Goal: Information Seeking & Learning: Learn about a topic

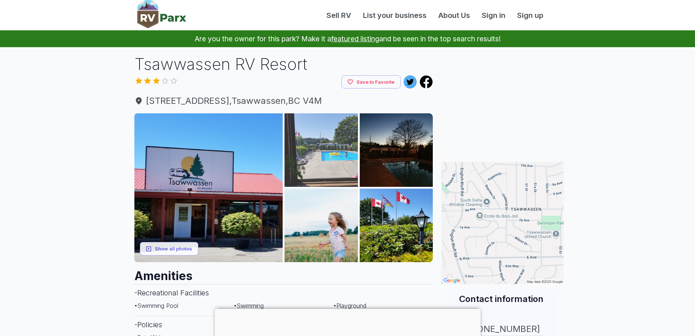
click at [317, 167] on img at bounding box center [321, 149] width 73 height 73
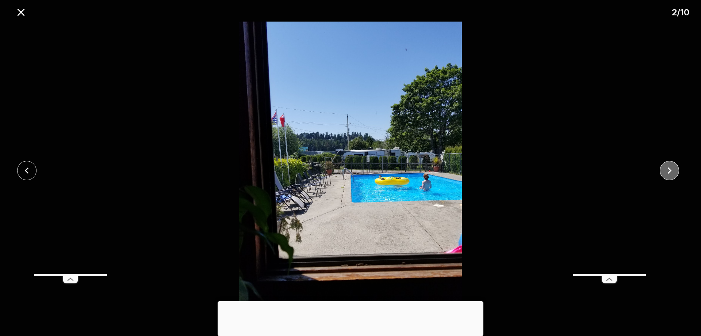
click at [671, 169] on icon "close" at bounding box center [669, 170] width 13 height 13
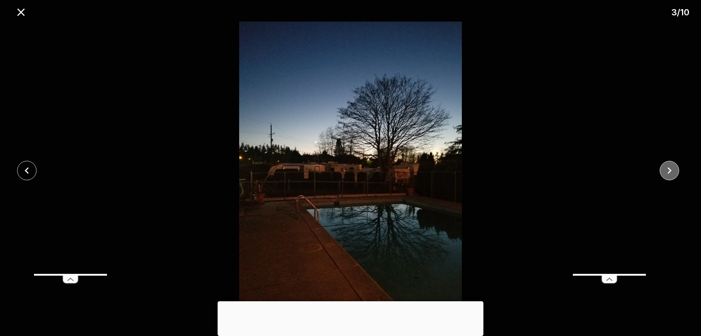
click at [671, 169] on icon "close" at bounding box center [669, 170] width 13 height 13
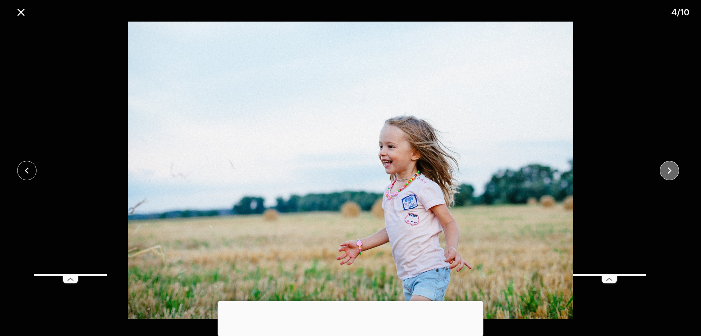
click at [671, 169] on icon "close" at bounding box center [669, 170] width 13 height 13
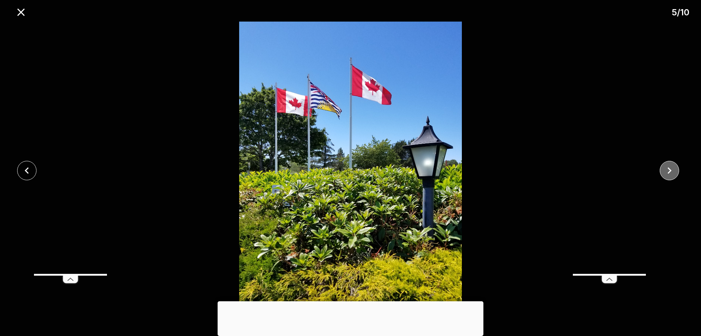
click at [671, 169] on icon "close" at bounding box center [669, 170] width 13 height 13
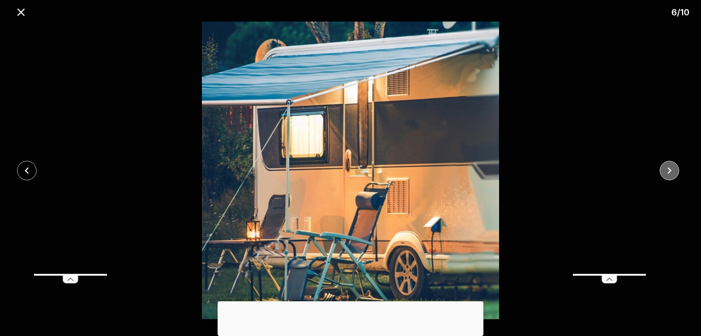
click at [671, 169] on icon "close" at bounding box center [669, 170] width 13 height 13
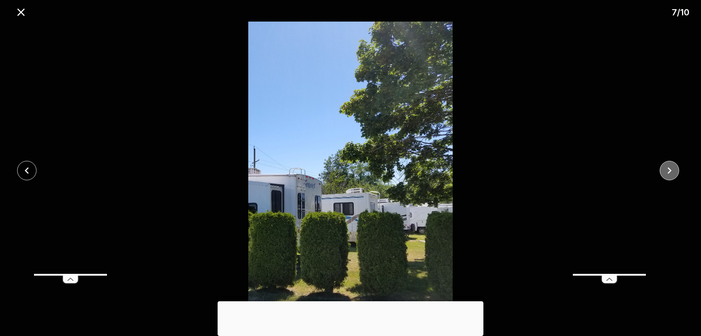
click at [671, 169] on icon "close" at bounding box center [669, 170] width 13 height 13
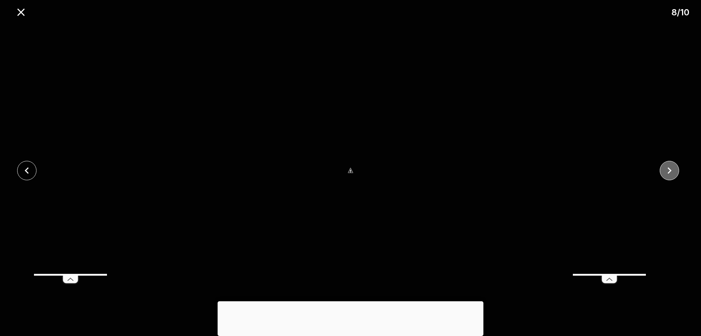
click at [671, 169] on icon "close" at bounding box center [669, 170] width 13 height 13
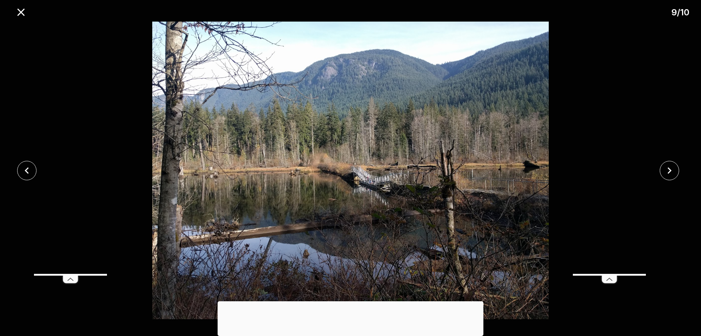
click at [672, 172] on icon "close" at bounding box center [669, 170] width 13 height 13
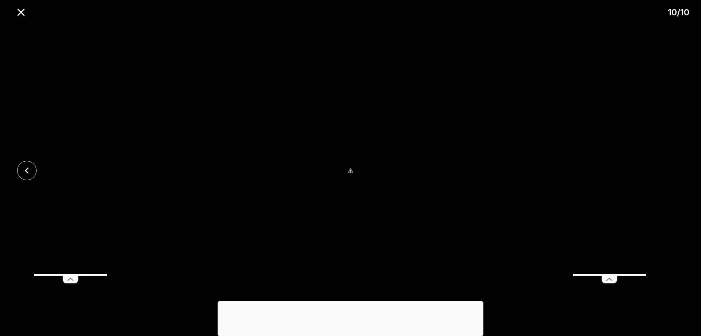
click at [672, 172] on div at bounding box center [350, 170] width 701 height 297
click at [20, 14] on icon "close" at bounding box center [21, 12] width 13 height 13
